Goal: Information Seeking & Learning: Learn about a topic

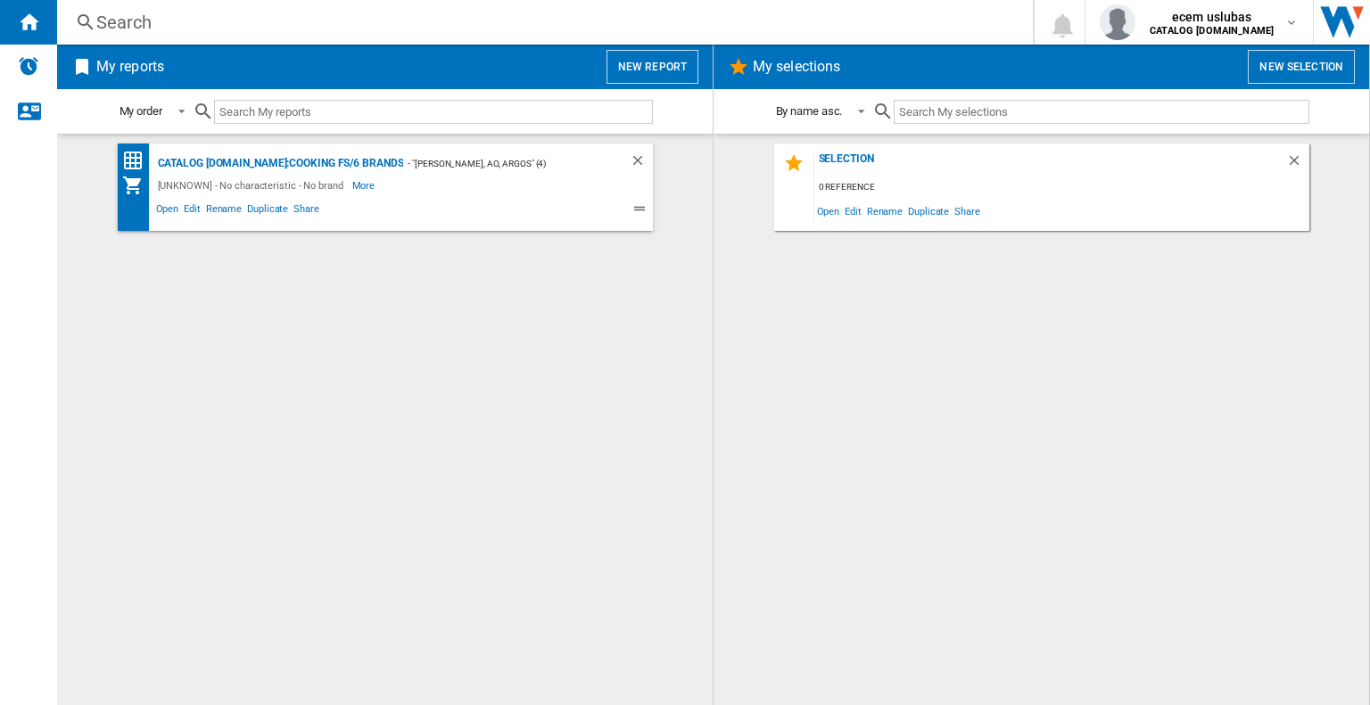
drag, startPoint x: 383, startPoint y: 300, endPoint x: 389, endPoint y: 283, distance: 18.1
click at [383, 299] on div "CATALOG [DOMAIN_NAME]:Cooking fs/6 brands - "Currys, AO, Argos" (4) [UNKNOWN] -…" at bounding box center [385, 420] width 620 height 553
click at [118, 22] on div "Search" at bounding box center [541, 22] width 890 height 25
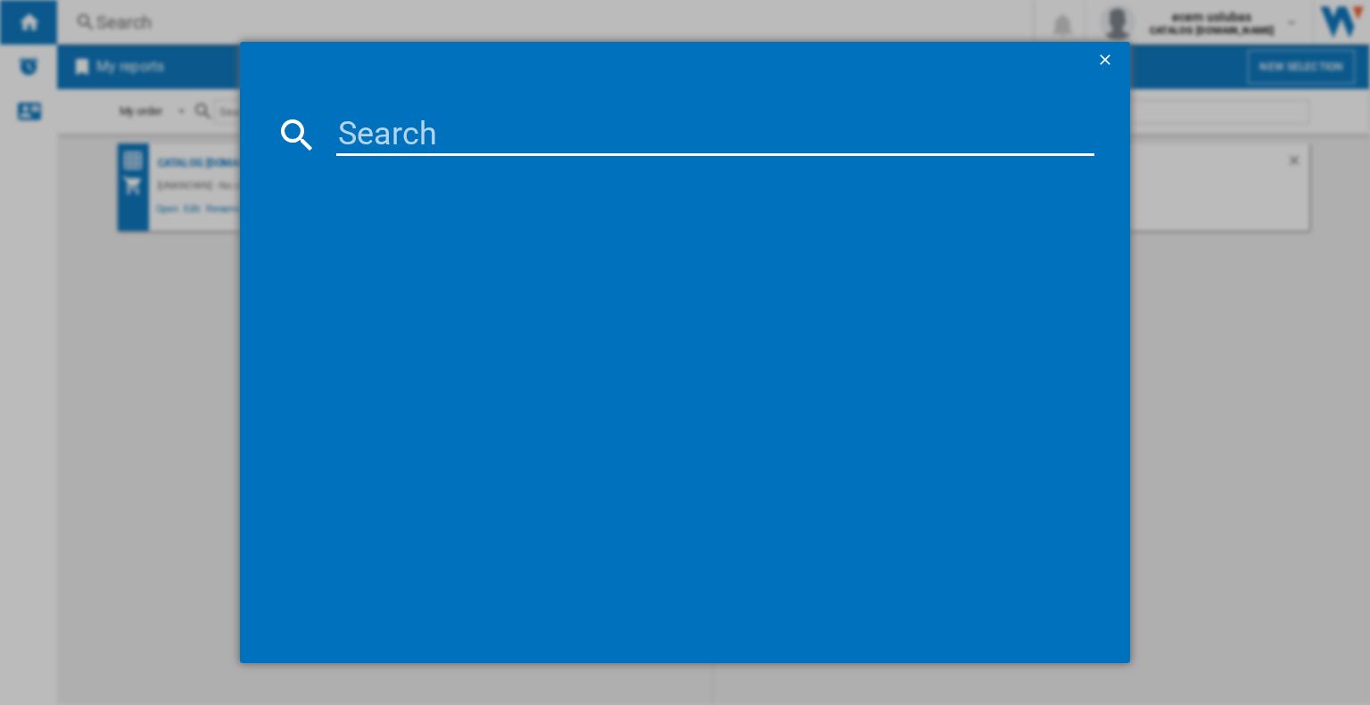
click at [453, 141] on input at bounding box center [715, 134] width 758 height 43
click at [1106, 53] on ng-md-icon "getI18NText('BUTTONS.CLOSE_DIALOG')" at bounding box center [1106, 61] width 21 height 21
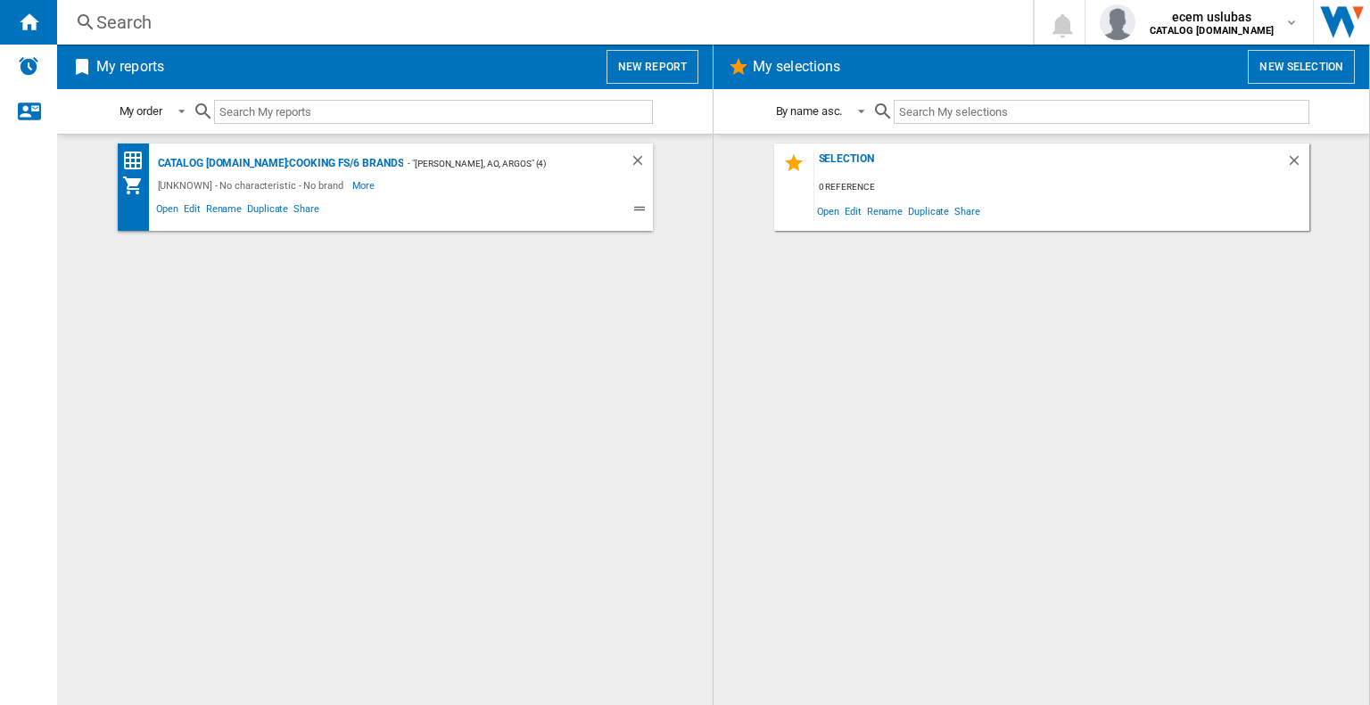
click at [106, 33] on div "Search" at bounding box center [541, 22] width 890 height 25
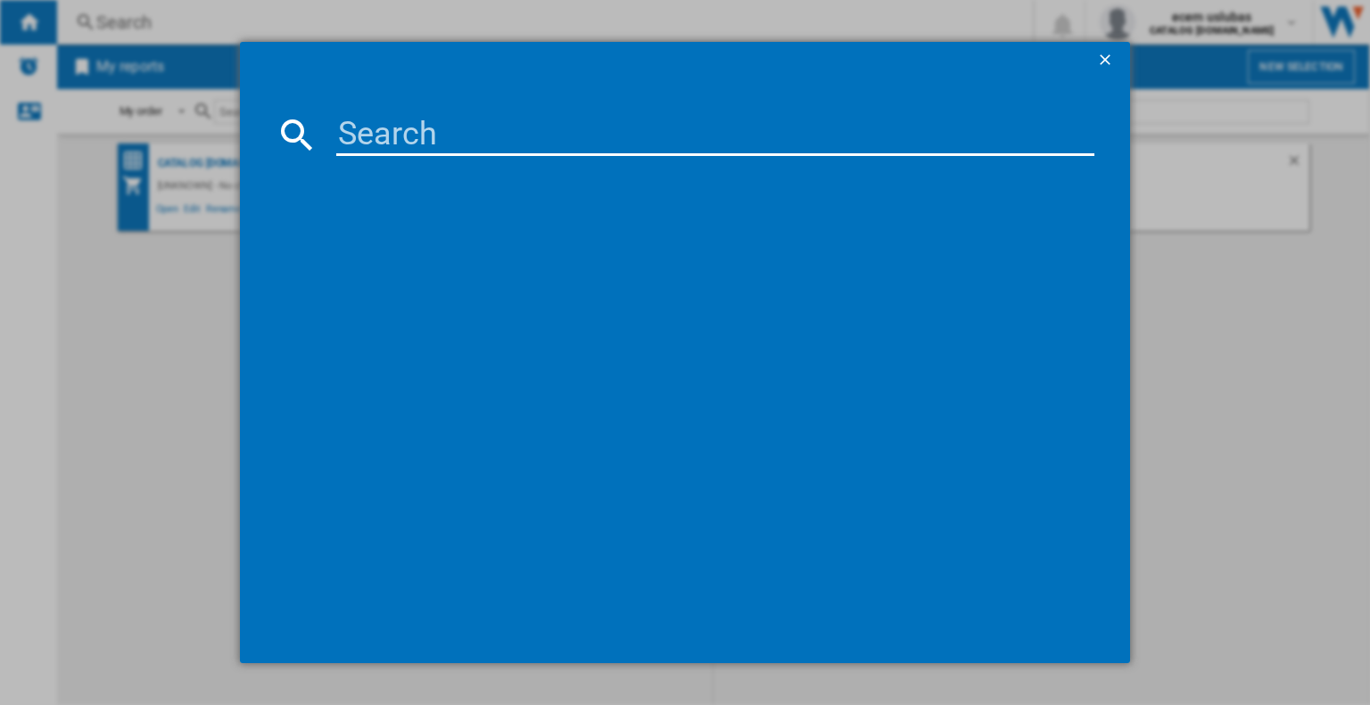
click at [459, 126] on input at bounding box center [715, 134] width 758 height 43
paste input "HHF113BR0B"
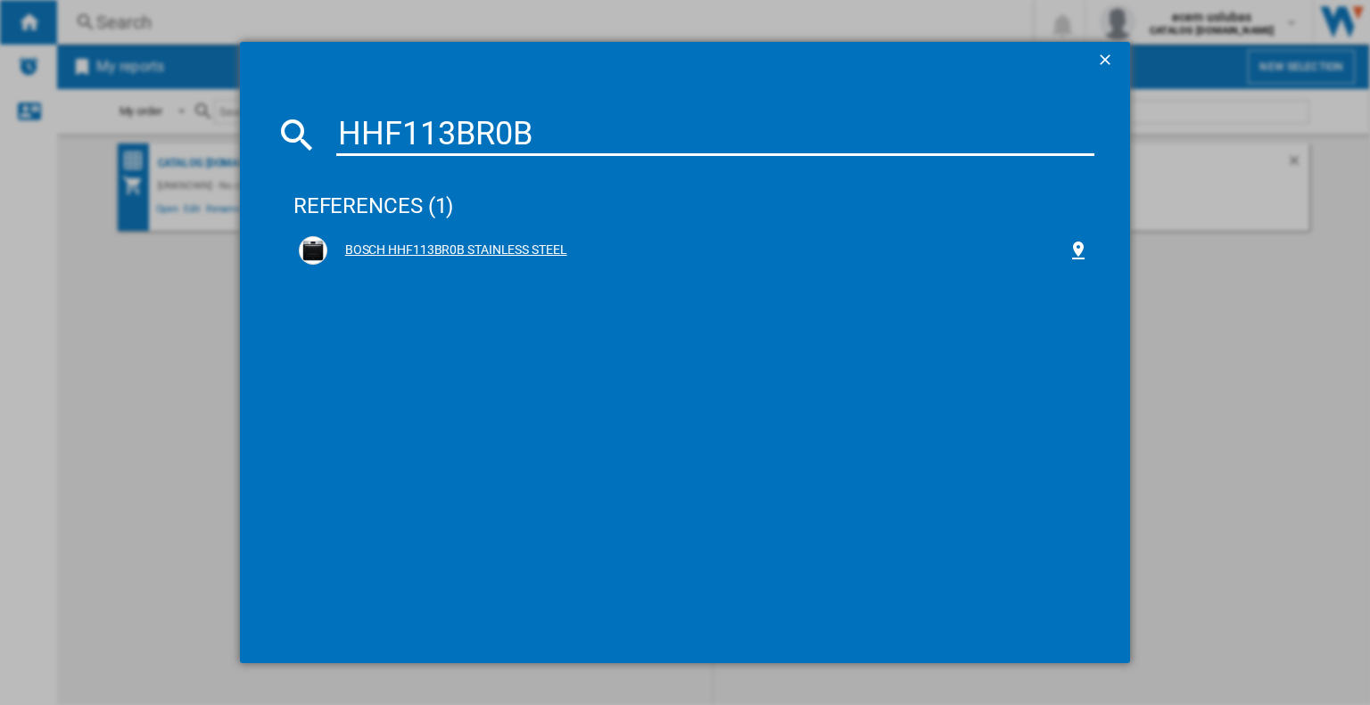
type input "HHF113BR0B"
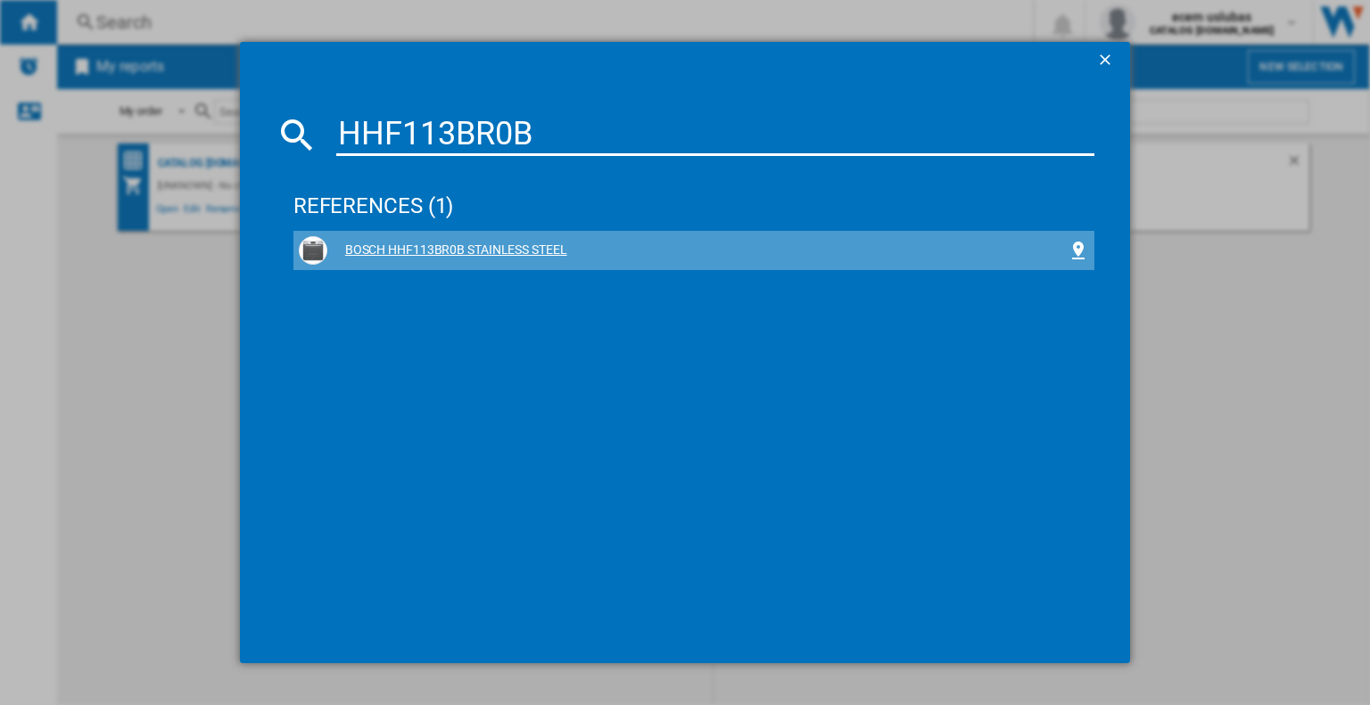
click at [466, 245] on div "BOSCH HHF113BR0B STAINLESS STEEL" at bounding box center [697, 251] width 740 height 18
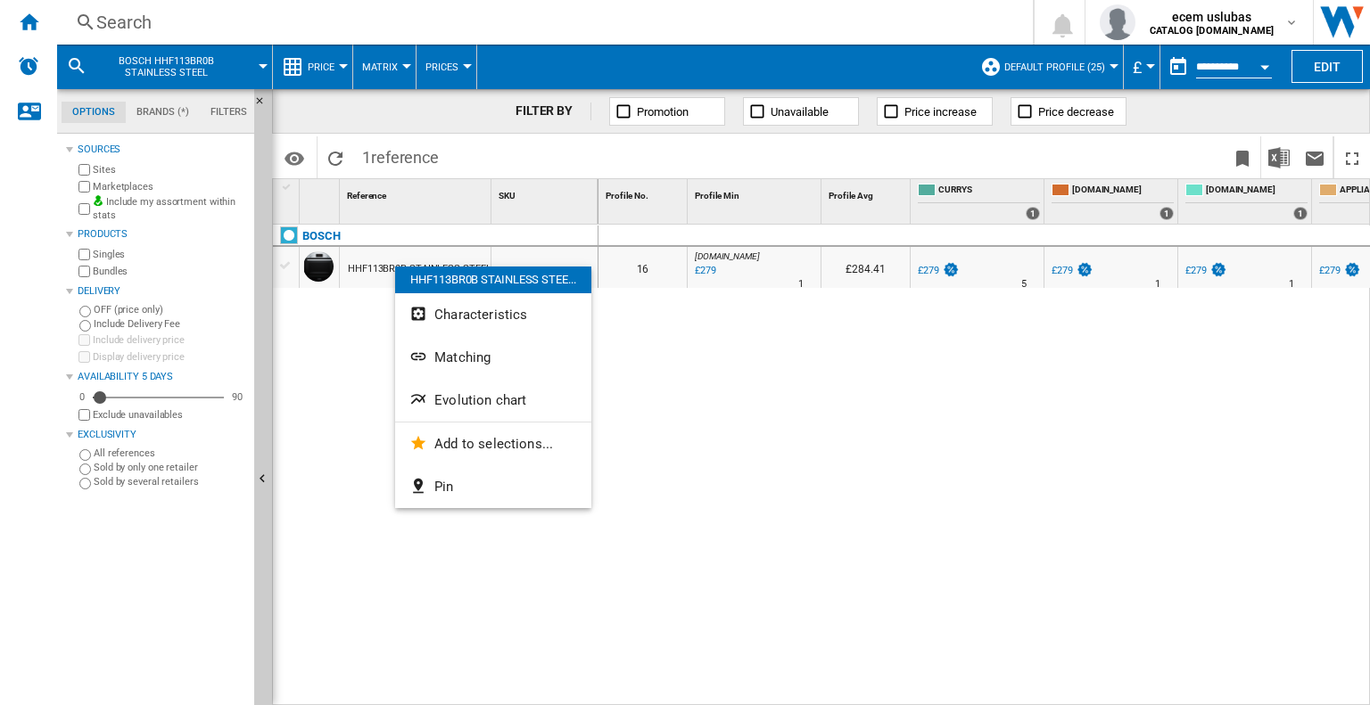
click at [888, 324] on div at bounding box center [685, 352] width 1370 height 705
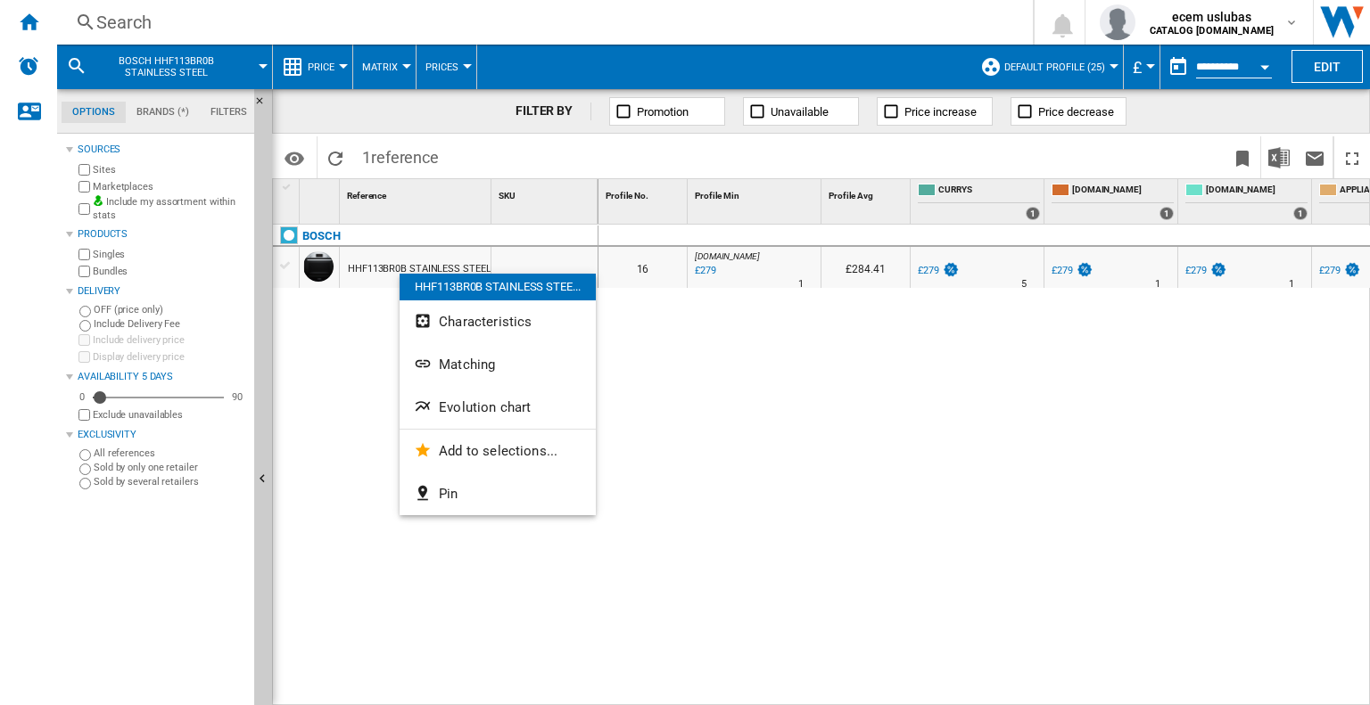
drag, startPoint x: 353, startPoint y: 276, endPoint x: 349, endPoint y: 256, distance: 20.1
drag, startPoint x: 349, startPoint y: 256, endPoint x: 913, endPoint y: 441, distance: 594.1
click at [913, 441] on div at bounding box center [685, 352] width 1370 height 705
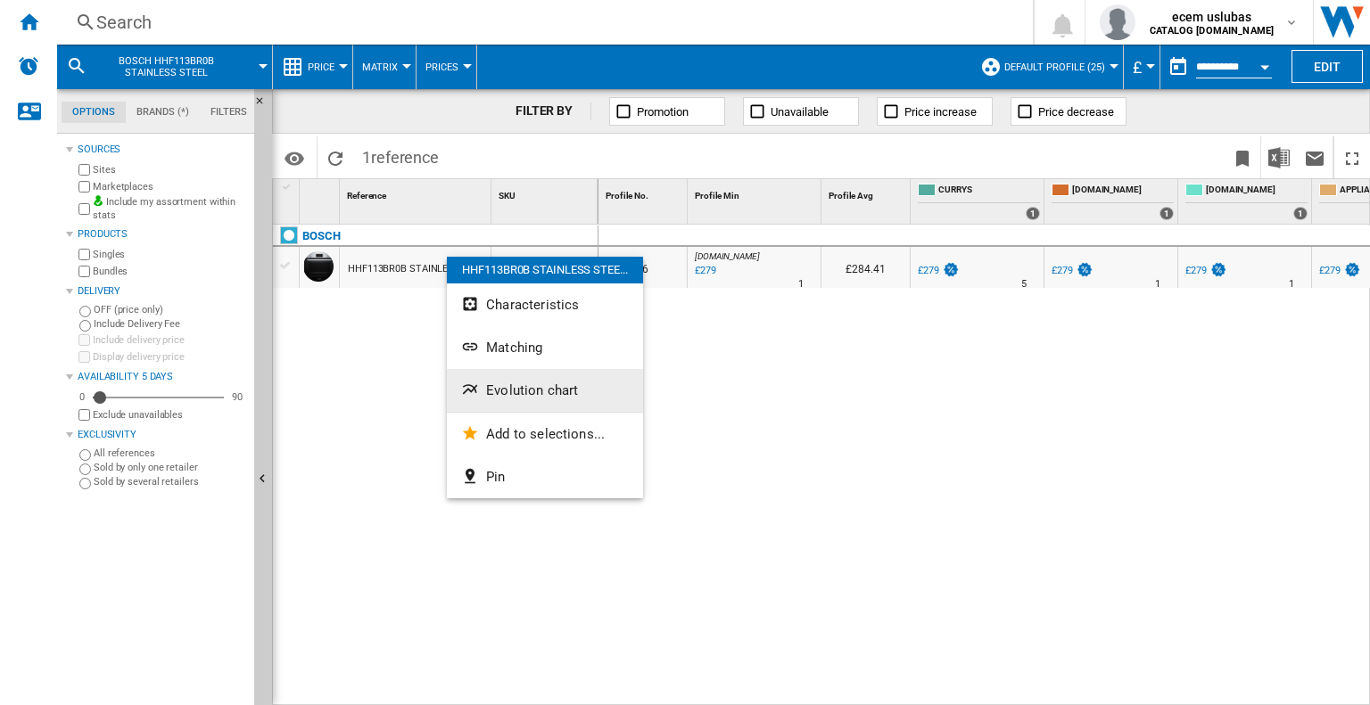
click at [546, 391] on span "Evolution chart" at bounding box center [532, 391] width 92 height 16
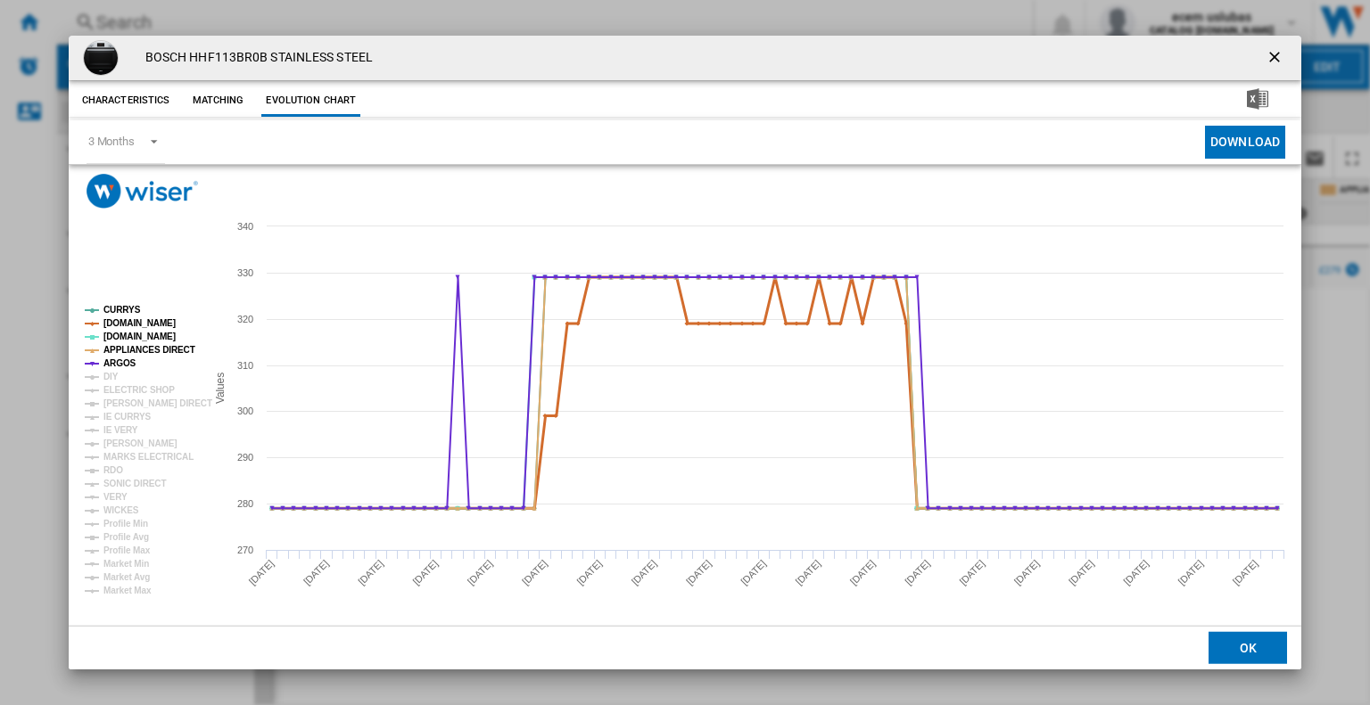
click at [148, 324] on tspan "[DOMAIN_NAME]" at bounding box center [139, 323] width 72 height 10
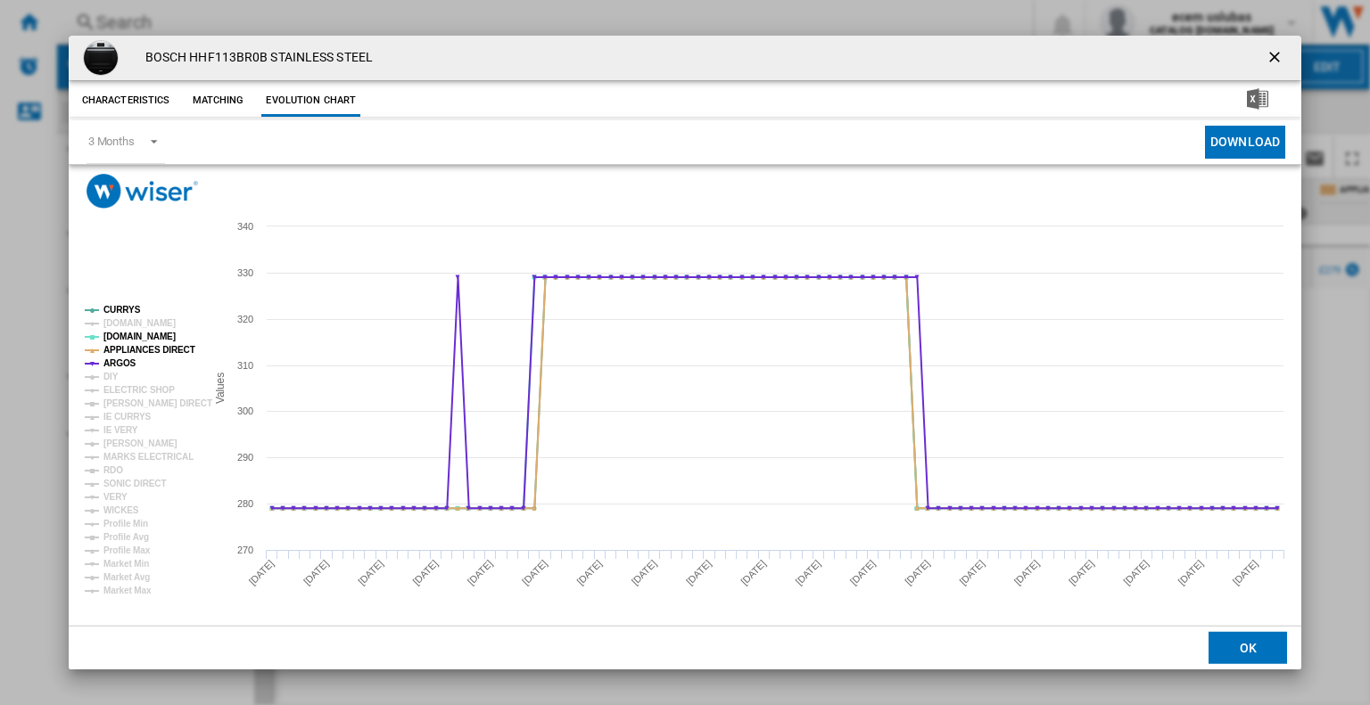
click at [148, 324] on tspan "[DOMAIN_NAME]" at bounding box center [139, 323] width 72 height 10
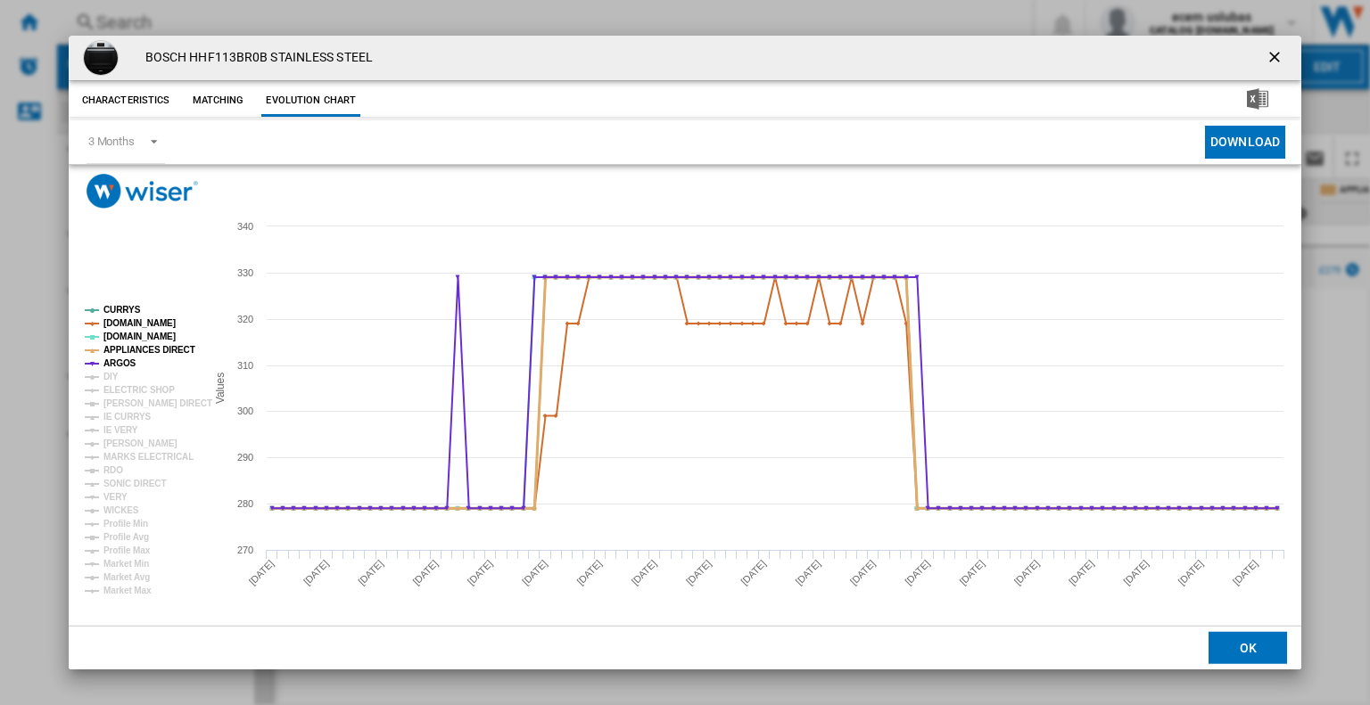
click at [147, 349] on tspan "APPLIANCES DIRECT" at bounding box center [149, 350] width 92 height 10
click at [150, 345] on tspan "APPLIANCES DIRECT" at bounding box center [149, 350] width 92 height 10
click at [127, 354] on tspan "APPLIANCES DIRECT" at bounding box center [149, 350] width 92 height 10
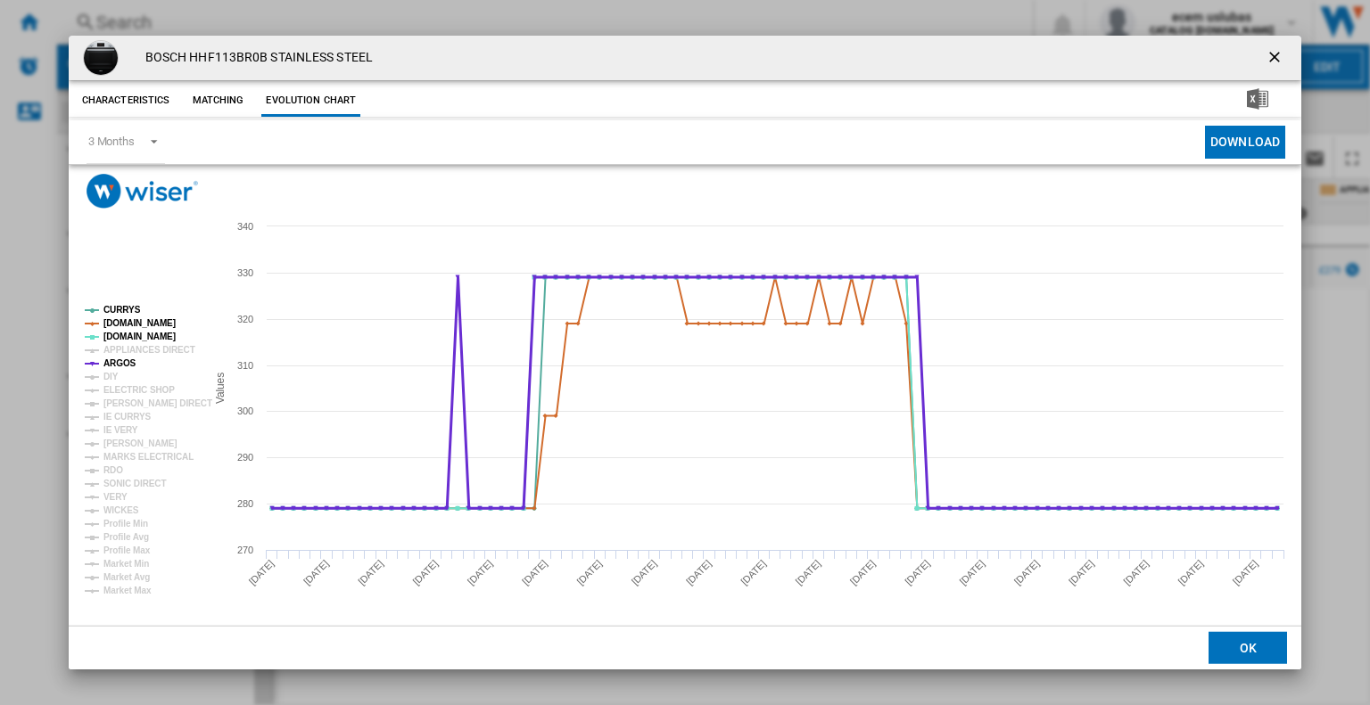
click at [123, 358] on tspan "ARGOS" at bounding box center [119, 363] width 33 height 10
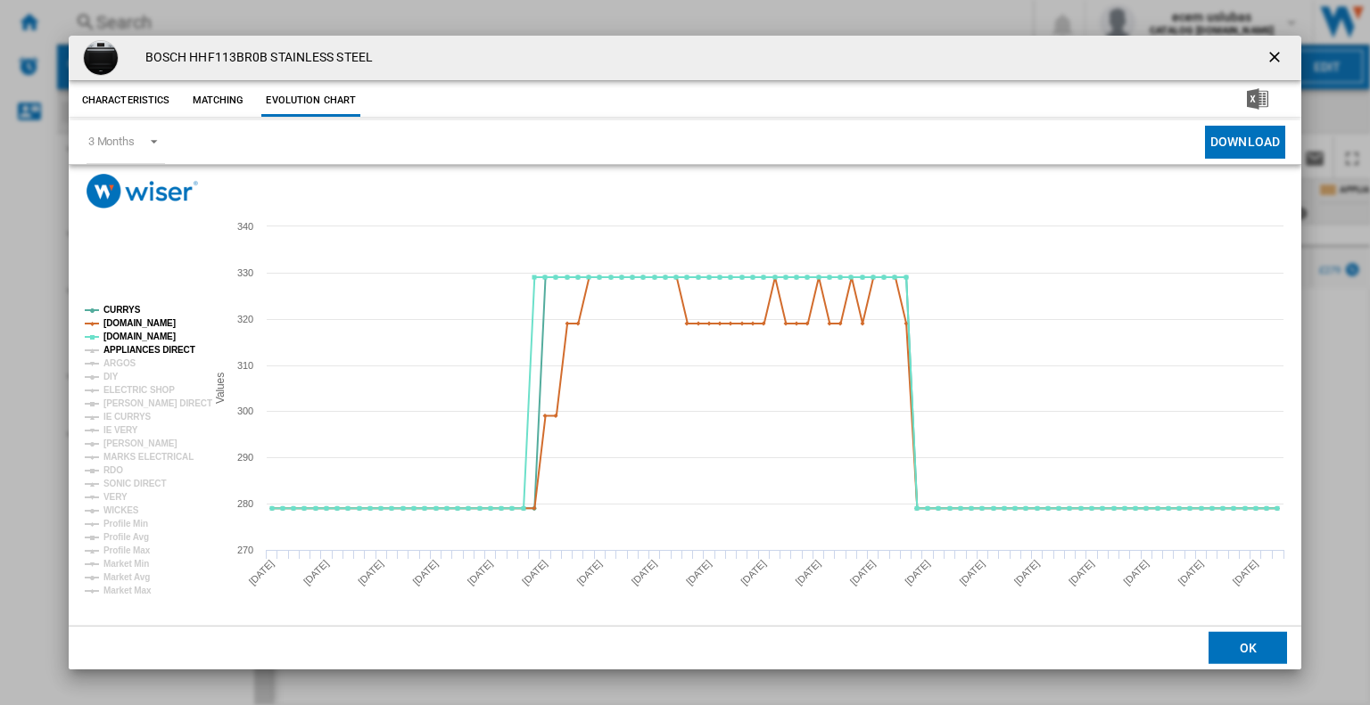
click at [132, 348] on tspan "APPLIANCES DIRECT" at bounding box center [149, 350] width 92 height 10
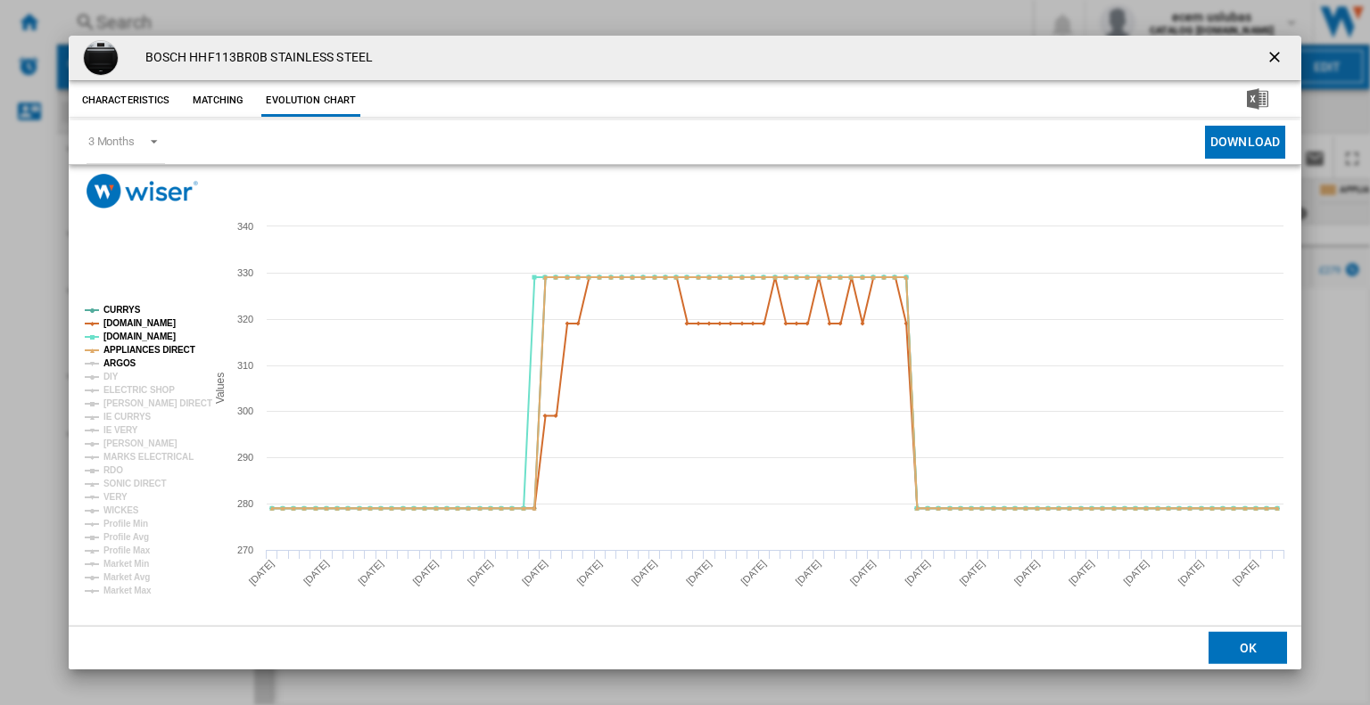
click at [119, 361] on tspan "ARGOS" at bounding box center [119, 363] width 33 height 10
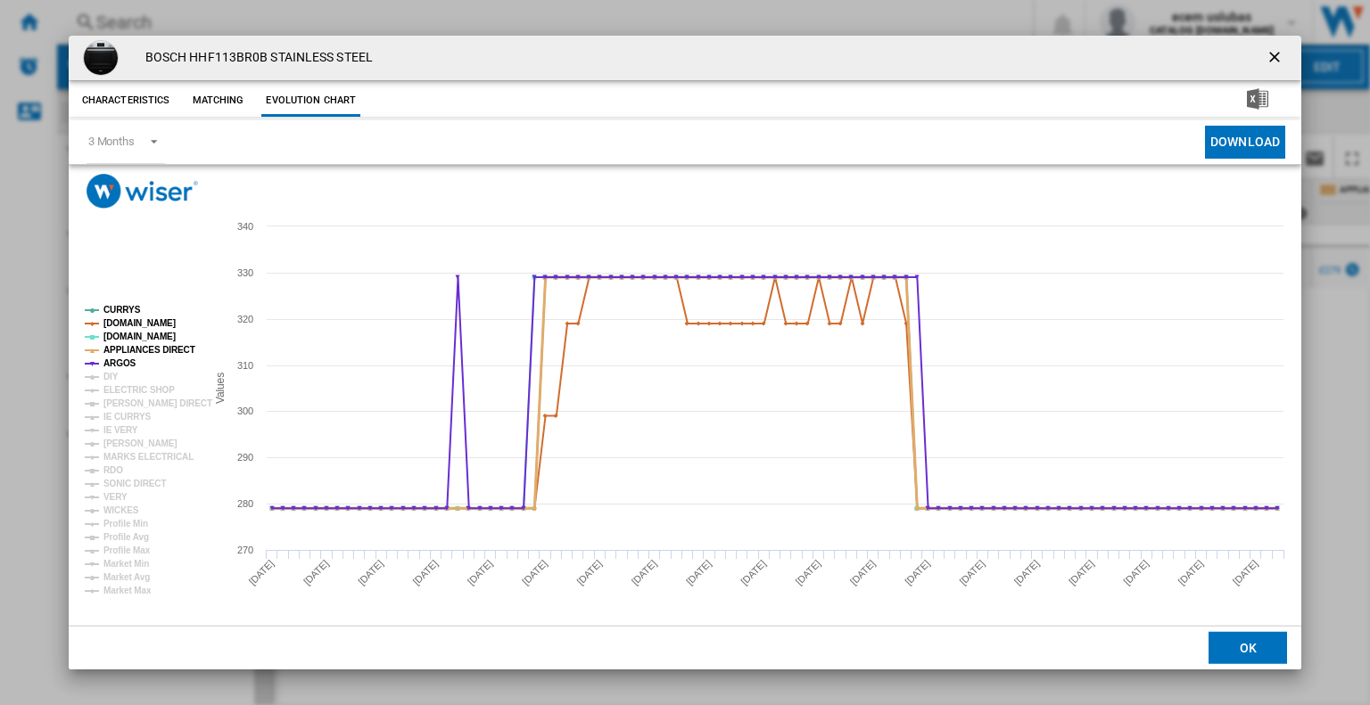
click at [140, 348] on tspan "APPLIANCES DIRECT" at bounding box center [149, 350] width 92 height 10
click at [139, 349] on tspan "APPLIANCES DIRECT" at bounding box center [149, 350] width 92 height 10
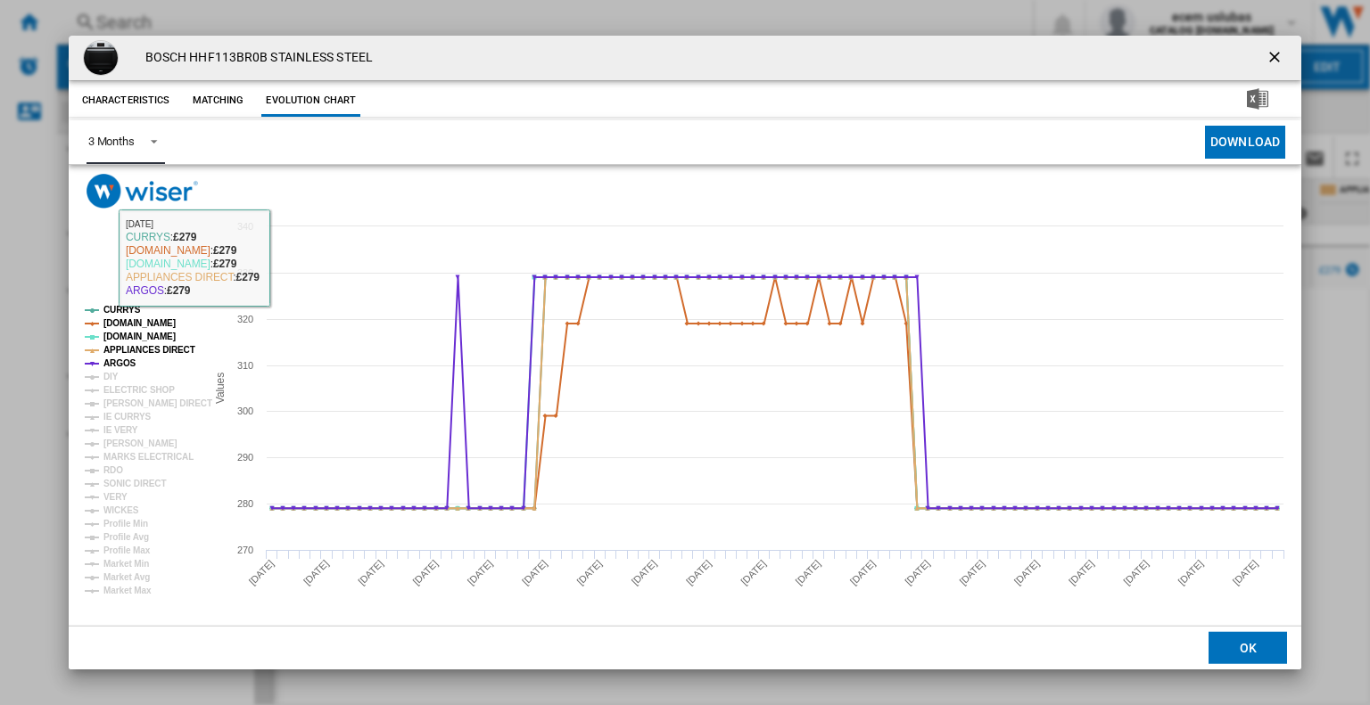
click at [121, 138] on div "3 Months" at bounding box center [111, 141] width 46 height 13
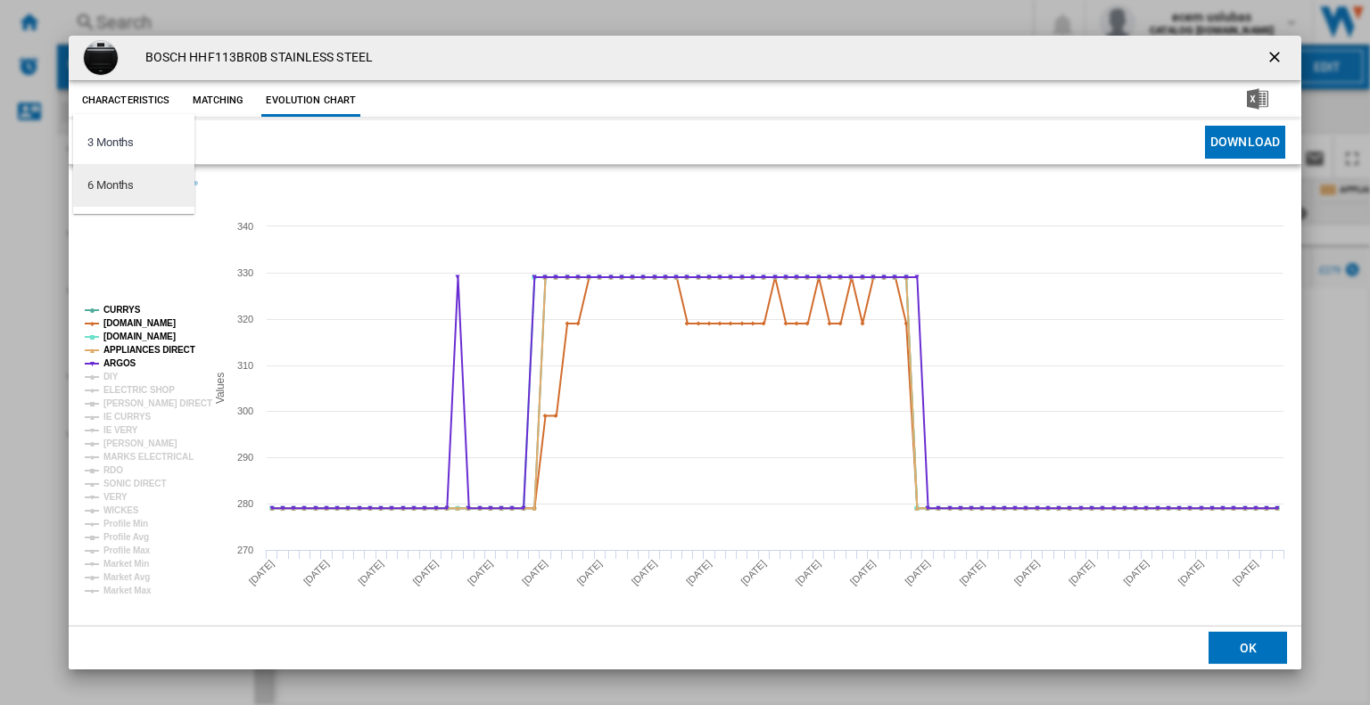
click at [145, 185] on md-option "6 Months" at bounding box center [133, 185] width 121 height 43
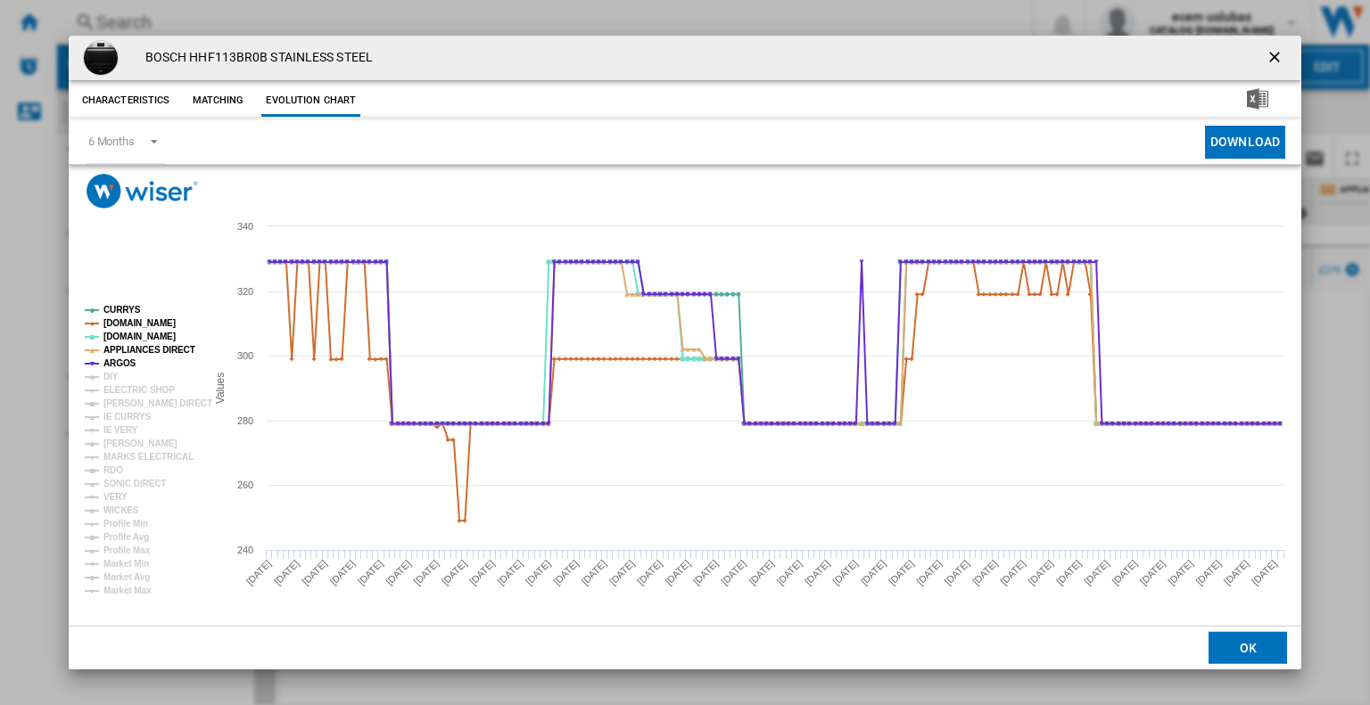
click at [214, 49] on h4 "BOSCH HHF113BR0B STAINLESS STEEL" at bounding box center [254, 58] width 236 height 18
click at [136, 145] on md-select-value "6 Months" at bounding box center [125, 142] width 78 height 44
drag, startPoint x: 1277, startPoint y: 54, endPoint x: 1041, endPoint y: 187, distance: 270.3
click at [1276, 54] on md-backdrop at bounding box center [685, 352] width 1370 height 705
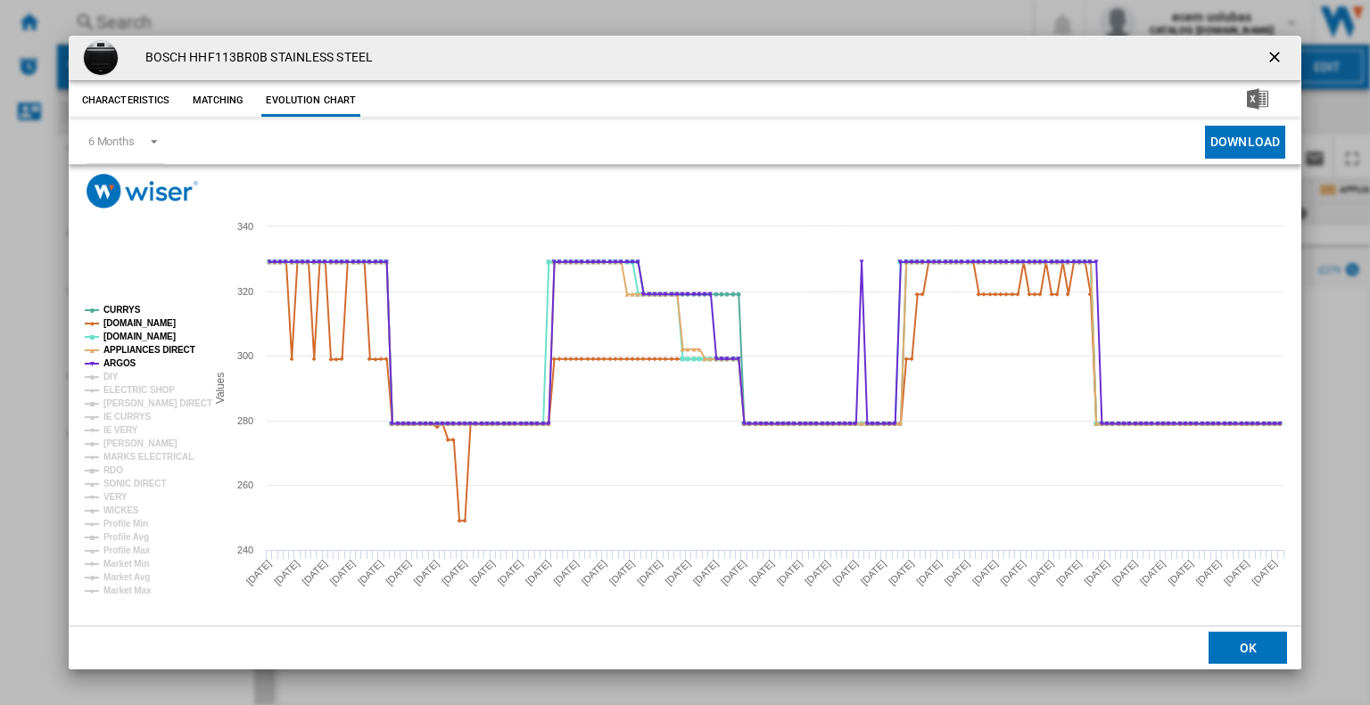
click at [1284, 58] on ng-md-icon "getI18NText('BUTTONS.CLOSE_DIALOG')" at bounding box center [1275, 58] width 21 height 21
